Goal: Find specific page/section: Find specific page/section

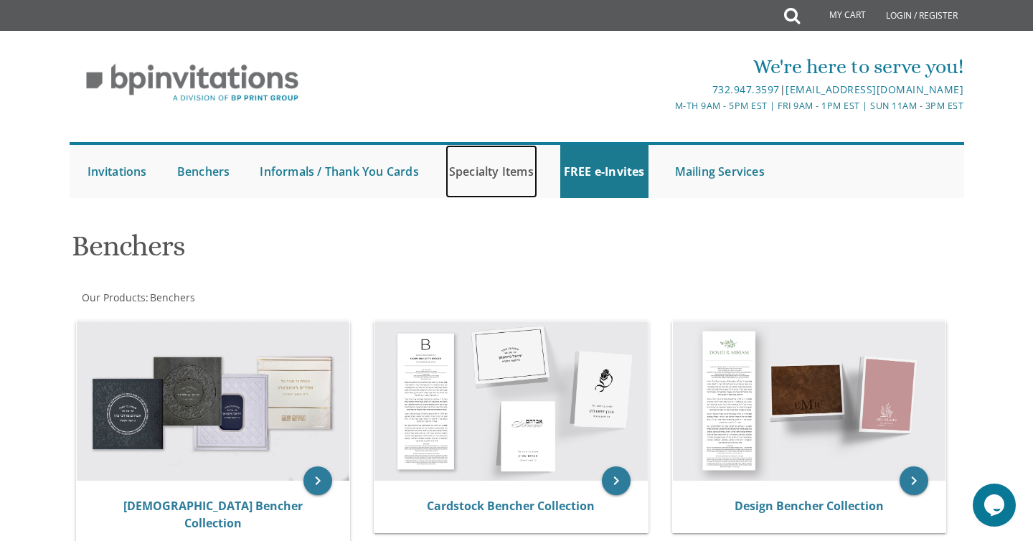
click at [504, 169] on link "Specialty Items" at bounding box center [491, 171] width 92 height 53
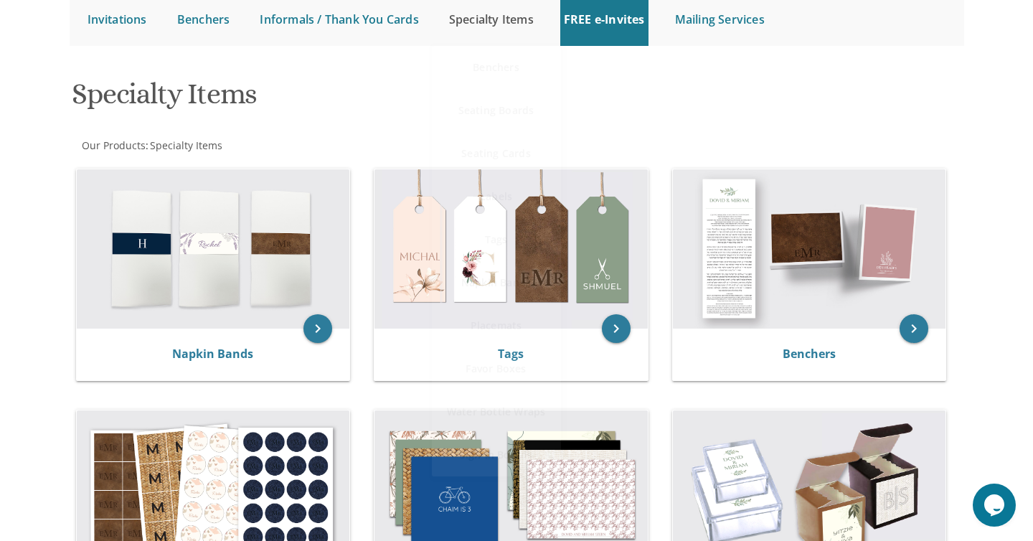
scroll to position [151, 0]
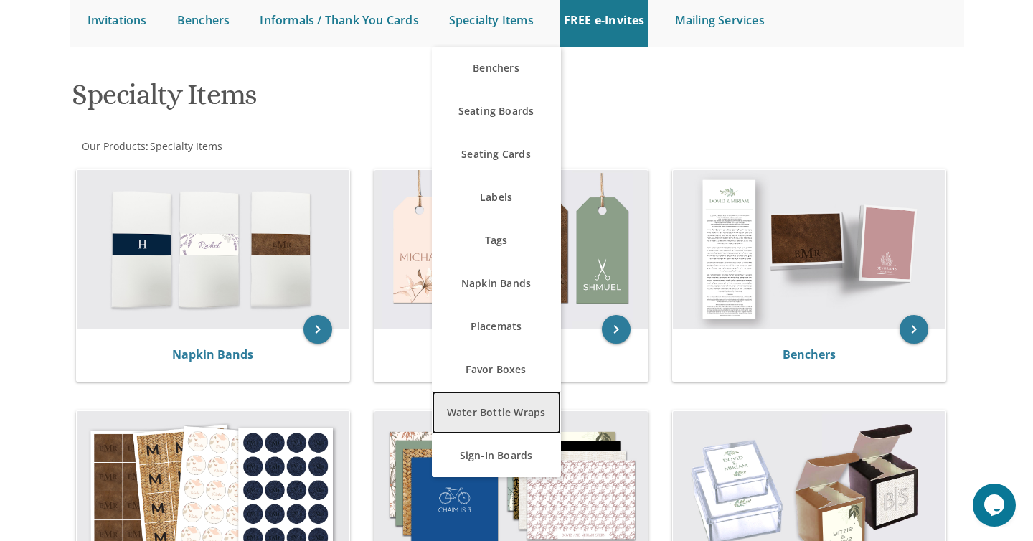
click at [514, 409] on link "Water Bottle Wraps" at bounding box center [496, 412] width 129 height 43
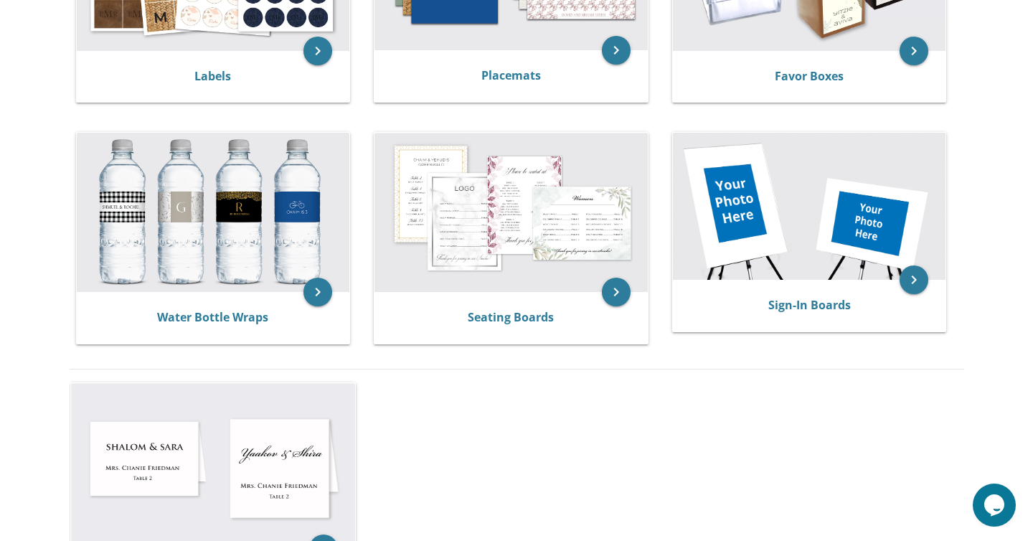
scroll to position [681, 0]
